Goal: Navigation & Orientation: Find specific page/section

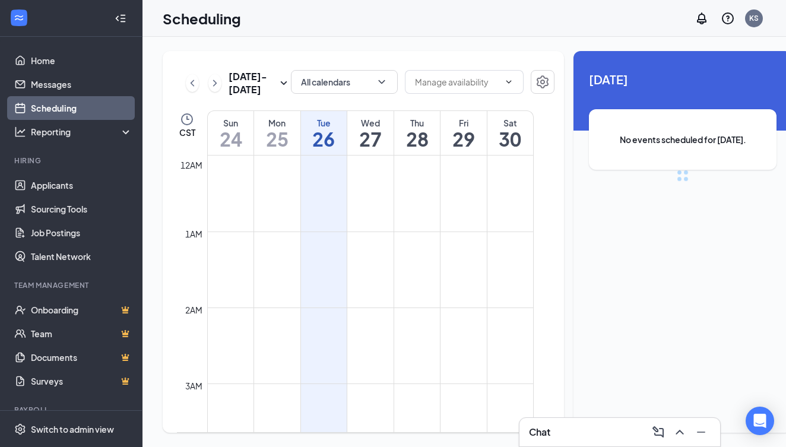
scroll to position [584, 0]
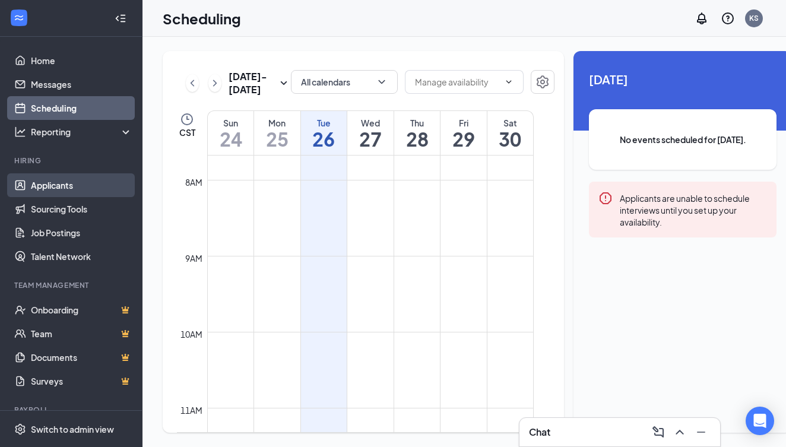
click at [72, 185] on link "Applicants" at bounding box center [82, 185] width 102 height 24
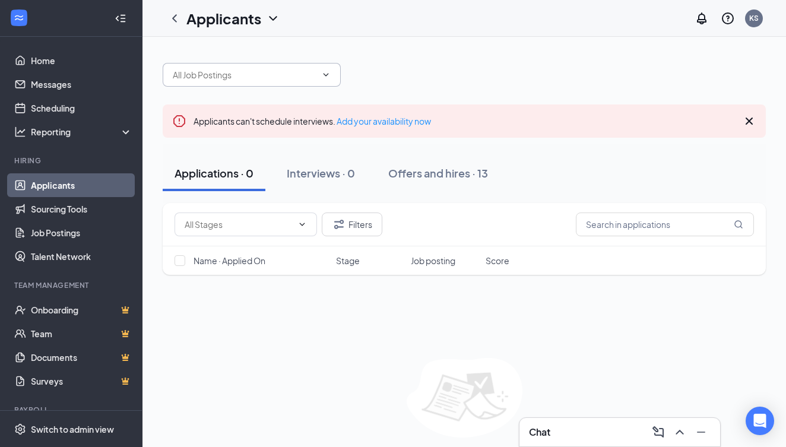
click at [291, 75] on input "text" at bounding box center [245, 74] width 144 height 13
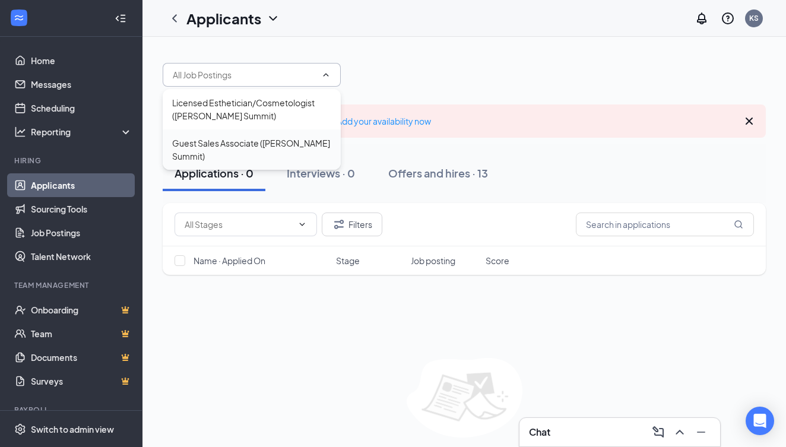
click at [280, 149] on div "Guest Sales Associate ([PERSON_NAME] Summit)" at bounding box center [251, 150] width 159 height 26
type input "Guest Sales Associate ([PERSON_NAME] Summit)"
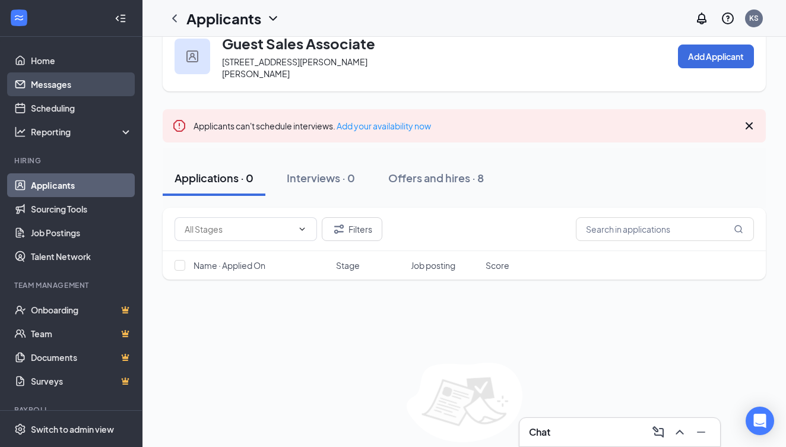
click at [68, 90] on link "Messages" at bounding box center [82, 84] width 102 height 24
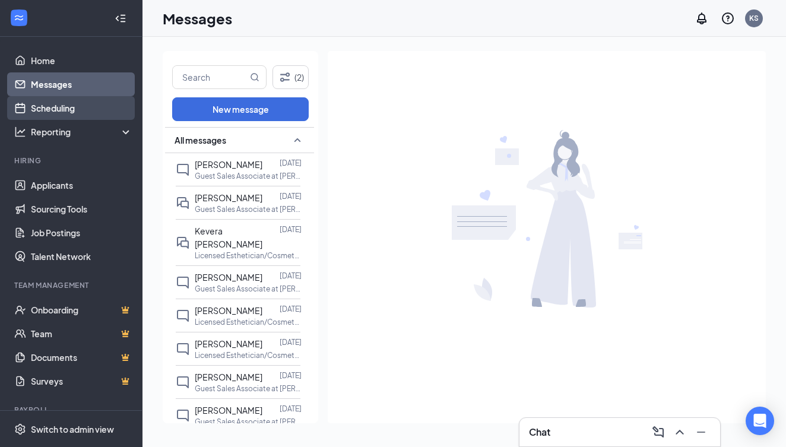
click at [58, 110] on link "Scheduling" at bounding box center [82, 108] width 102 height 24
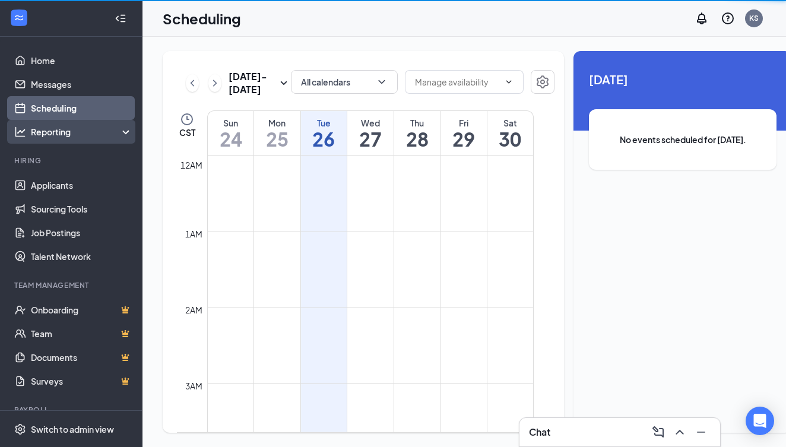
scroll to position [584, 0]
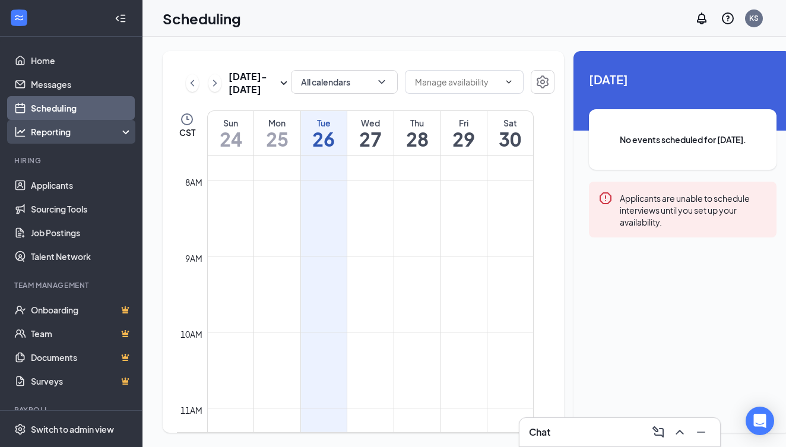
click at [55, 135] on div "Reporting" at bounding box center [82, 132] width 102 height 12
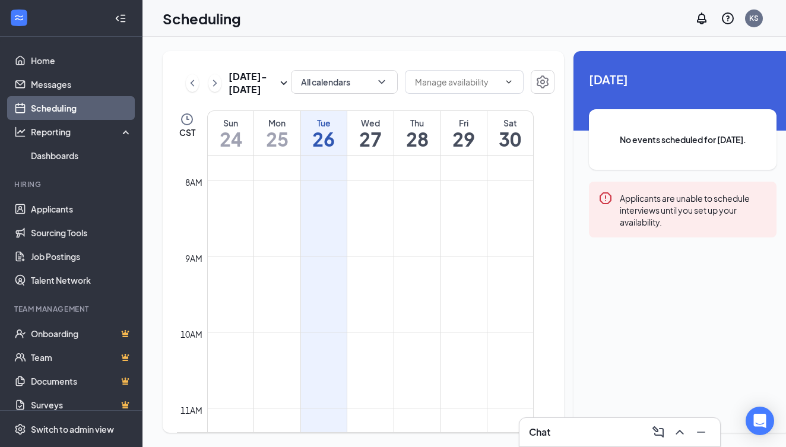
click at [58, 168] on ul "Home Messages Scheduling Reporting Dashboards Hiring Applicants Sourcing Tools …" at bounding box center [71, 256] width 142 height 438
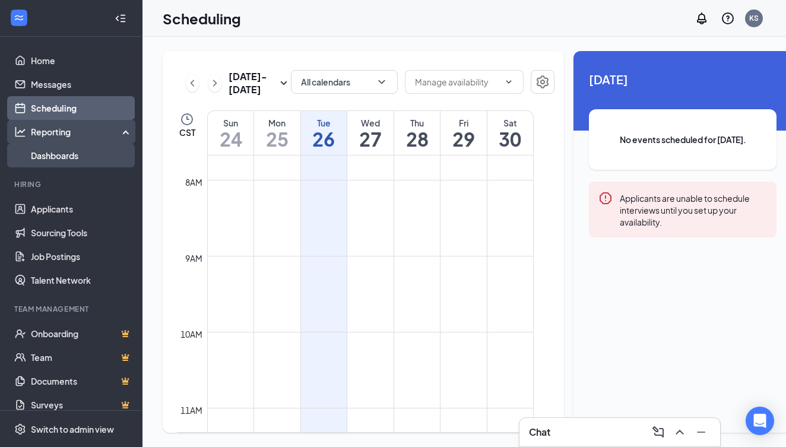
click at [58, 161] on link "Dashboards" at bounding box center [82, 156] width 102 height 24
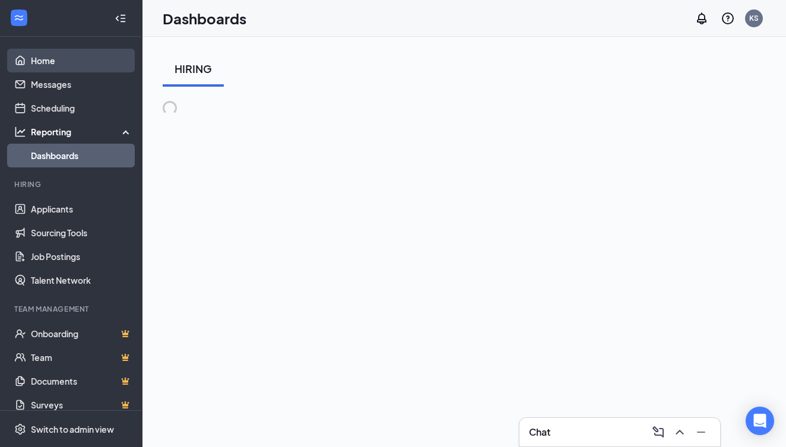
click at [56, 61] on link "Home" at bounding box center [82, 61] width 102 height 24
